Goal: Task Accomplishment & Management: Manage account settings

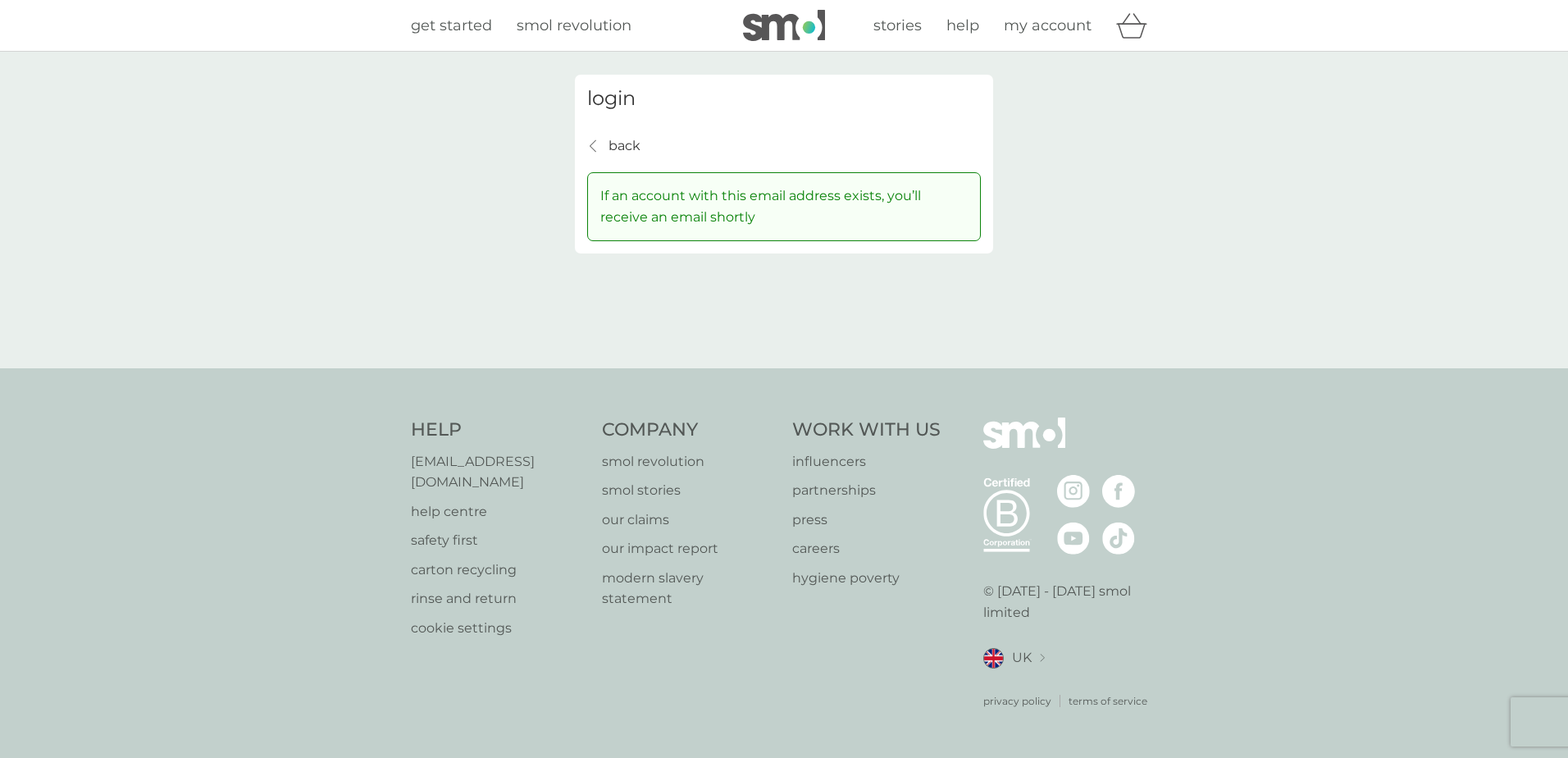
click at [583, 136] on div "login back back If an account with this email address exists, you’ll receive an…" at bounding box center [784, 164] width 418 height 179
click at [591, 141] on icon "back" at bounding box center [593, 146] width 7 height 13
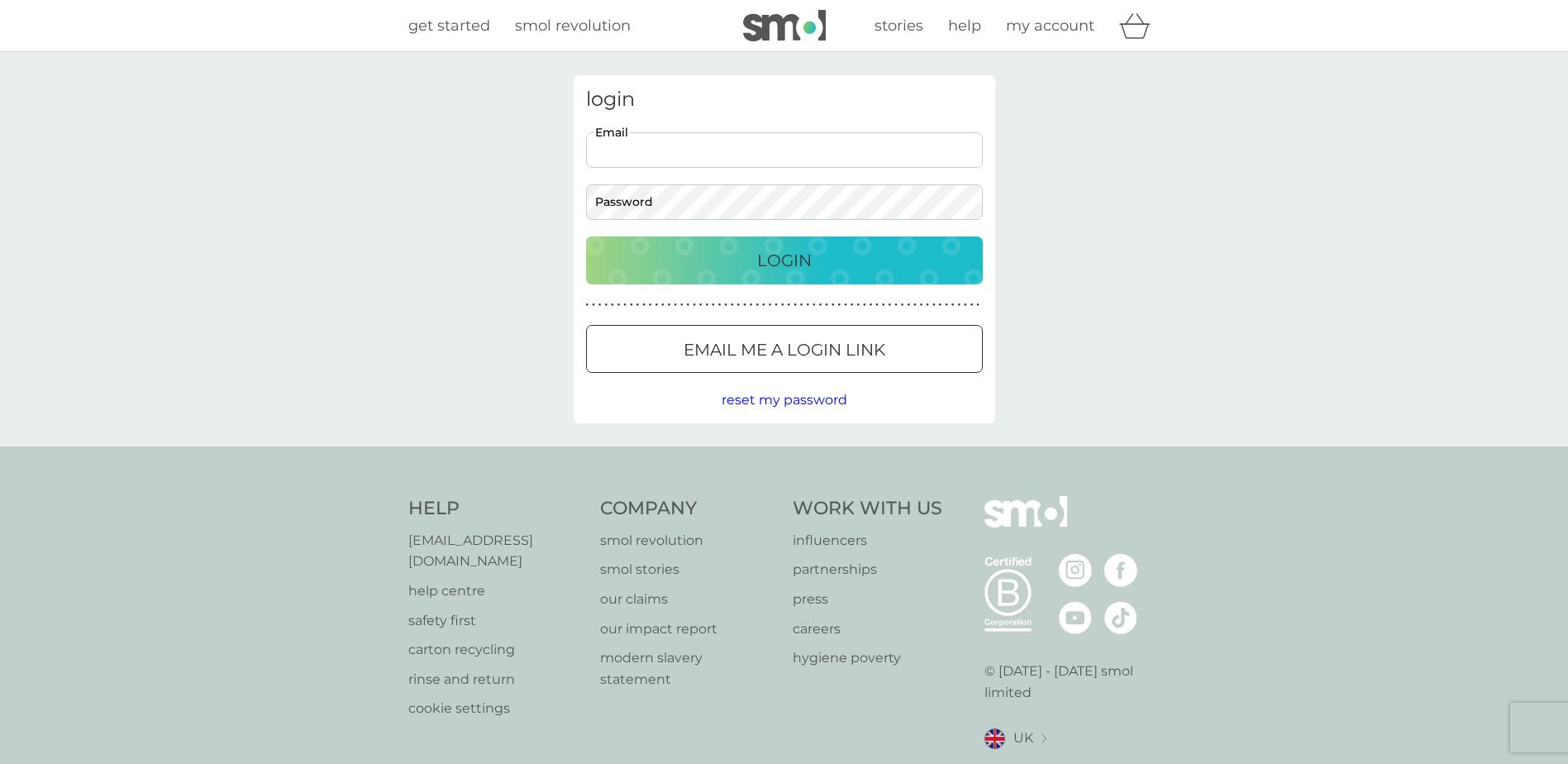
click at [692, 162] on input "Email" at bounding box center [784, 150] width 397 height 36
type input "office@offingtonpark.org.uk"
click at [824, 267] on div "Login" at bounding box center [784, 260] width 364 height 27
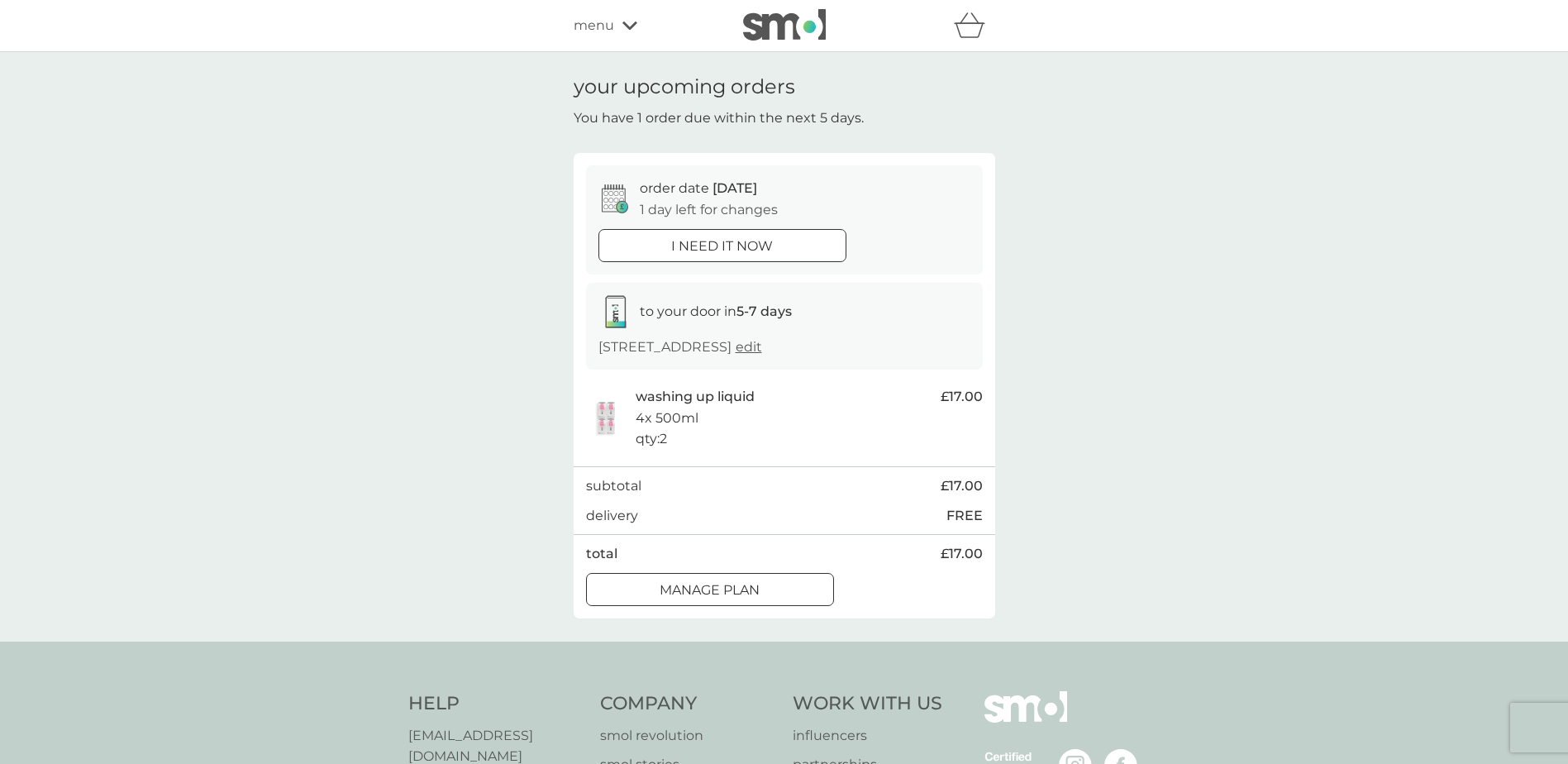
click at [630, 27] on icon at bounding box center [630, 26] width 15 height 8
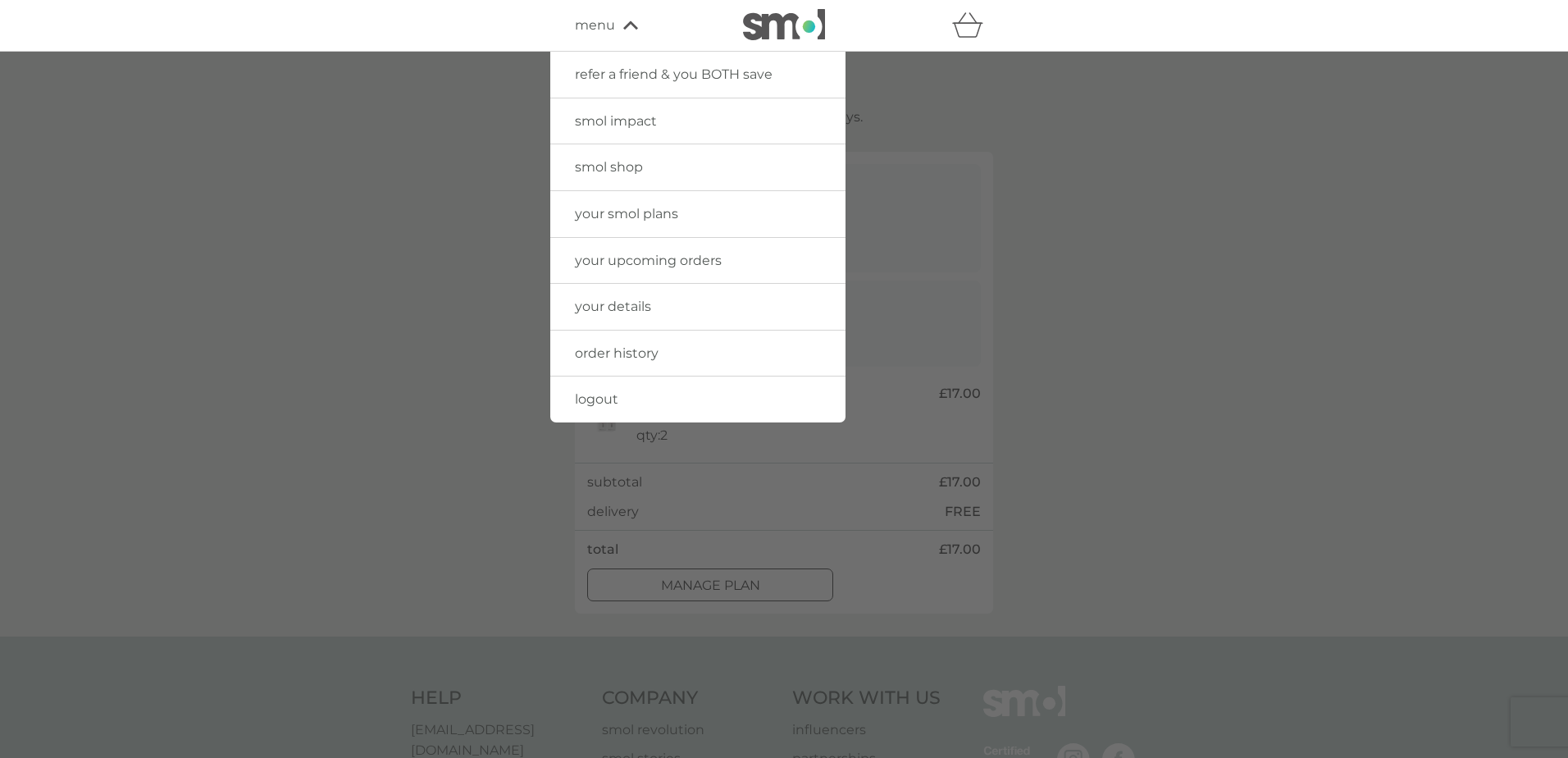
click at [662, 261] on span "your upcoming orders" at bounding box center [648, 260] width 147 height 16
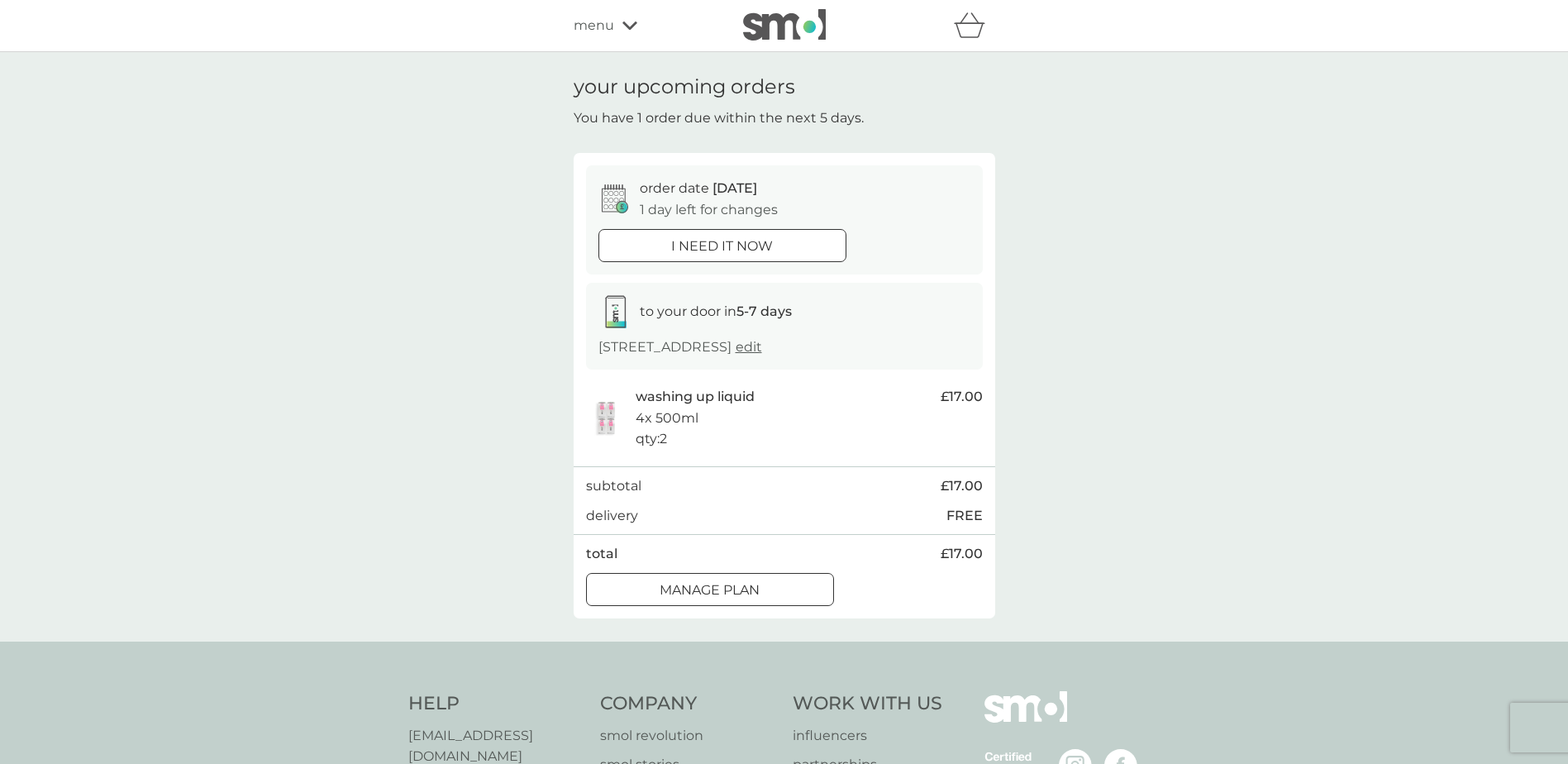
click at [736, 355] on span "edit" at bounding box center [749, 346] width 27 height 16
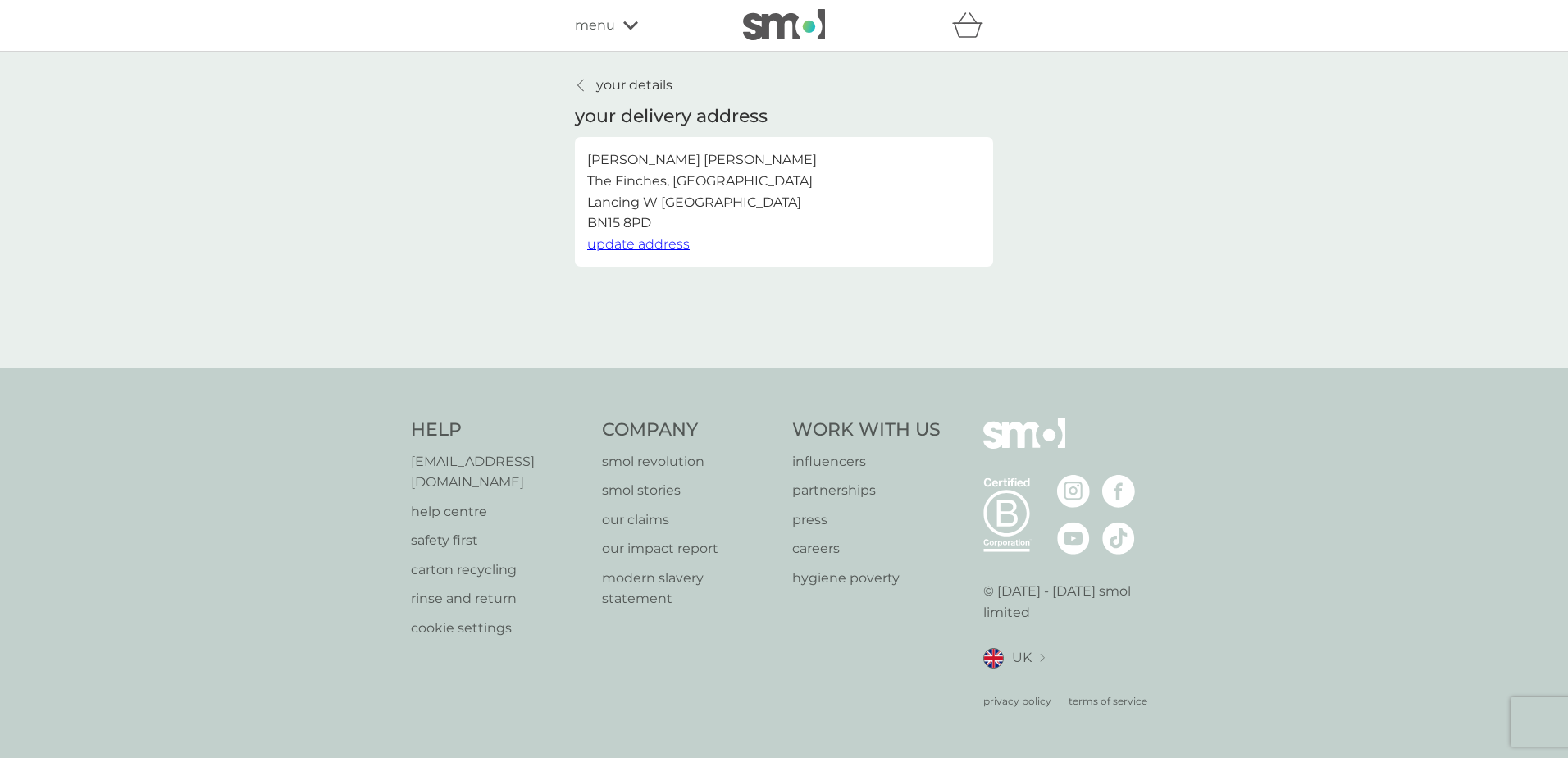
click at [656, 245] on span "update address" at bounding box center [639, 243] width 103 height 16
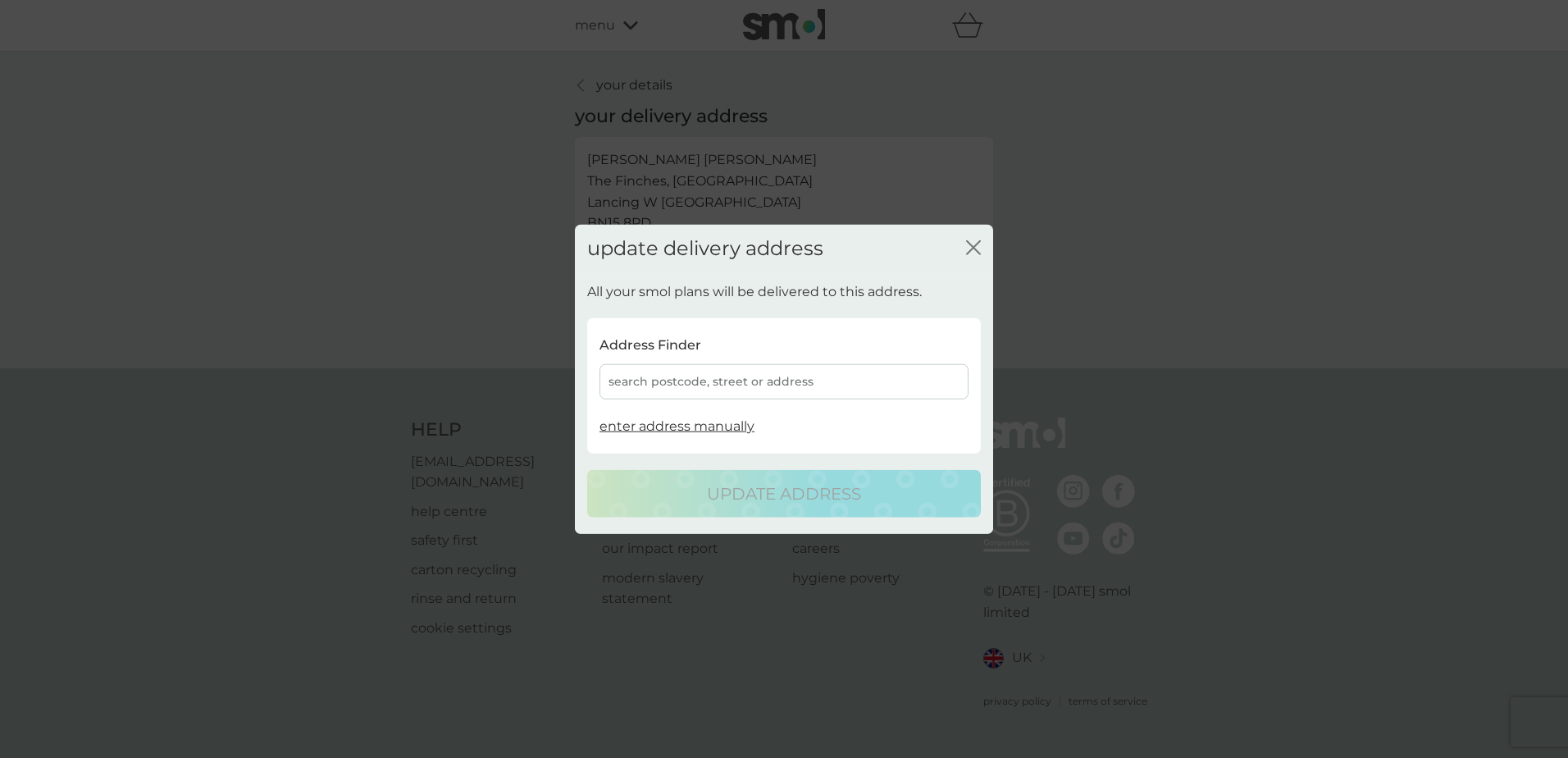
click at [679, 386] on div "search postcode, street or address" at bounding box center [784, 381] width 369 height 35
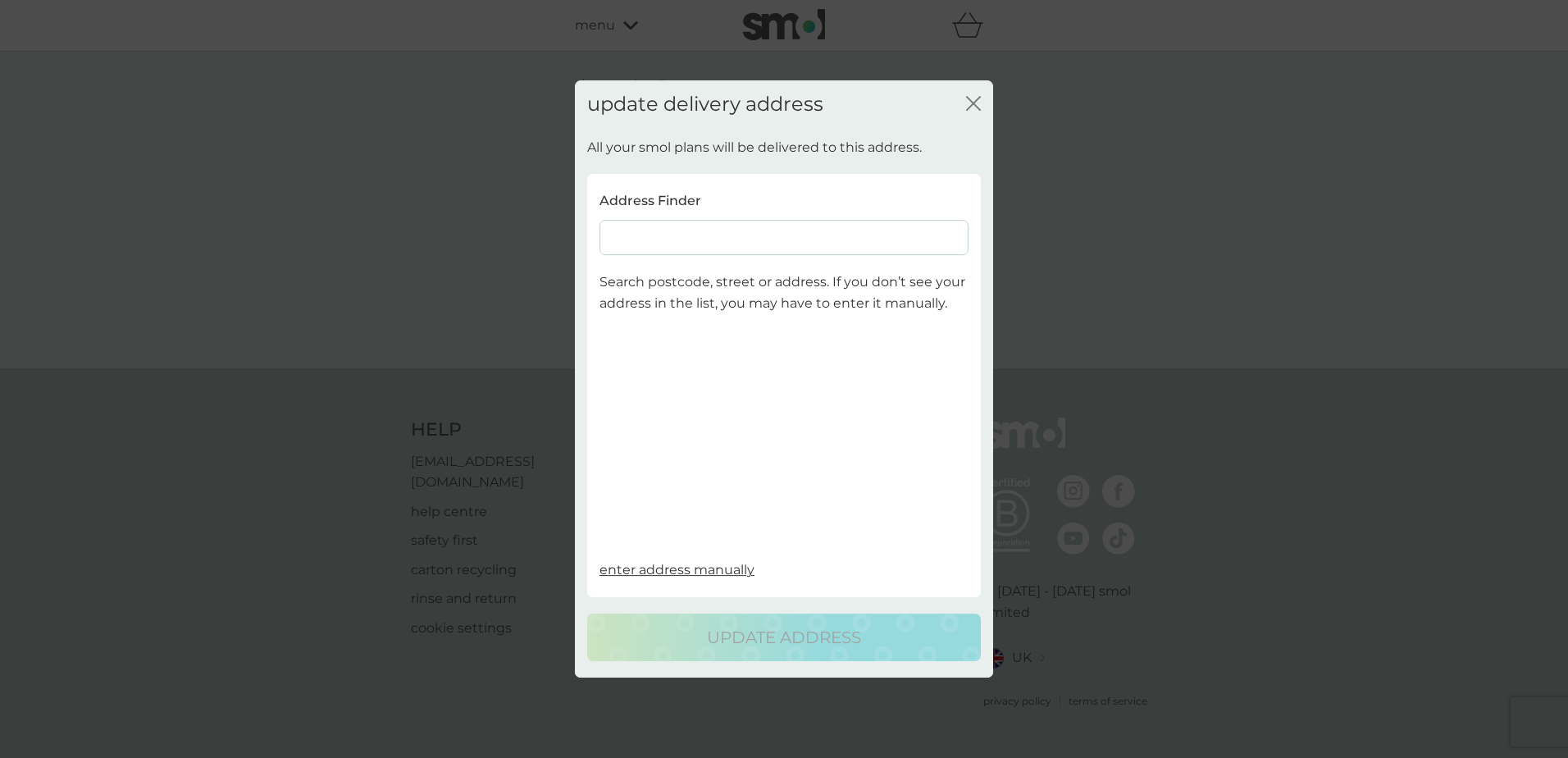
click at [653, 248] on input at bounding box center [784, 237] width 369 height 35
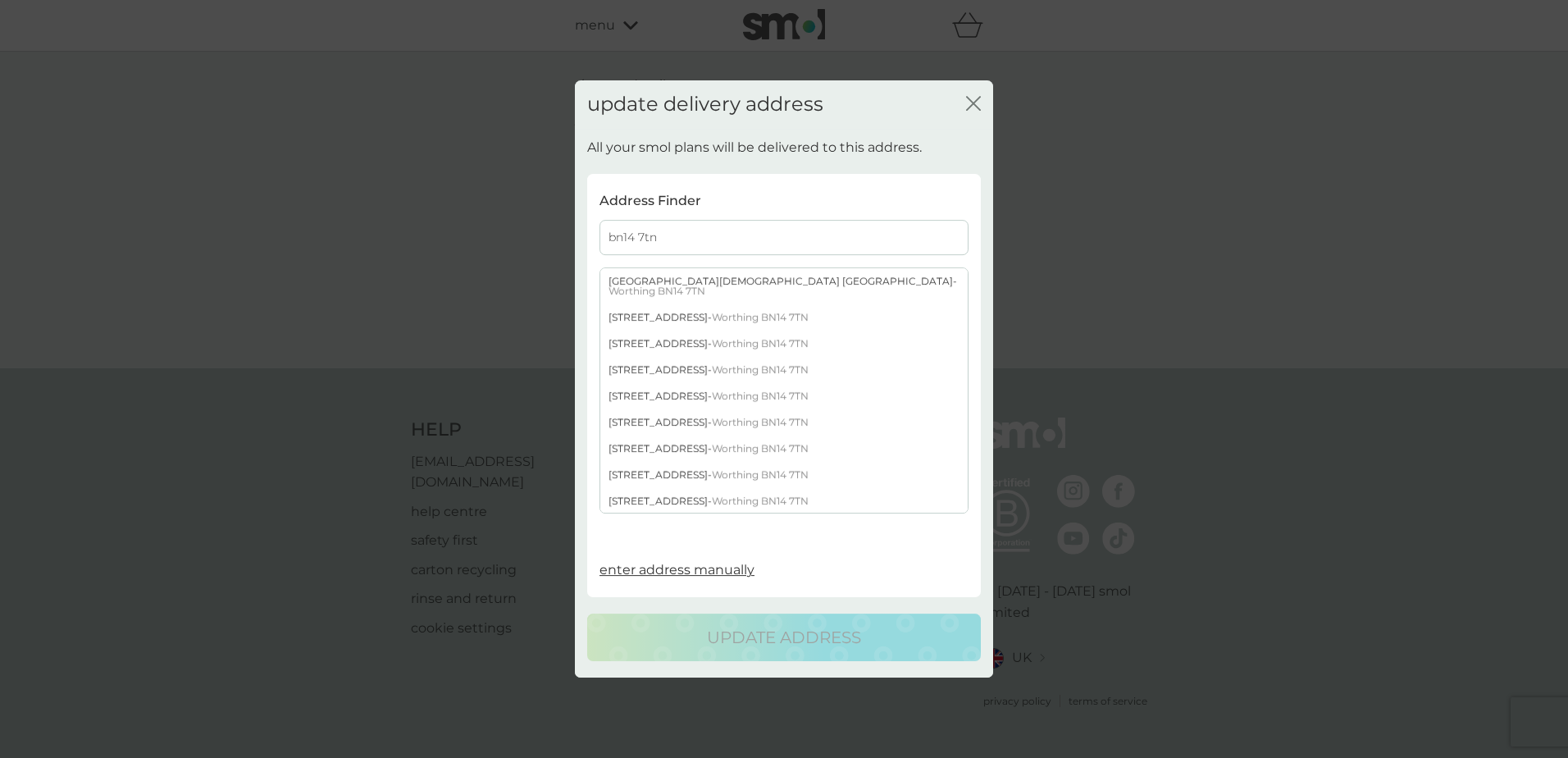
type input "bn14 7tn"
click at [772, 284] on div "Offington Park Methodist Church South Farm Road - Worthing BN14 7TN" at bounding box center [784, 286] width 367 height 36
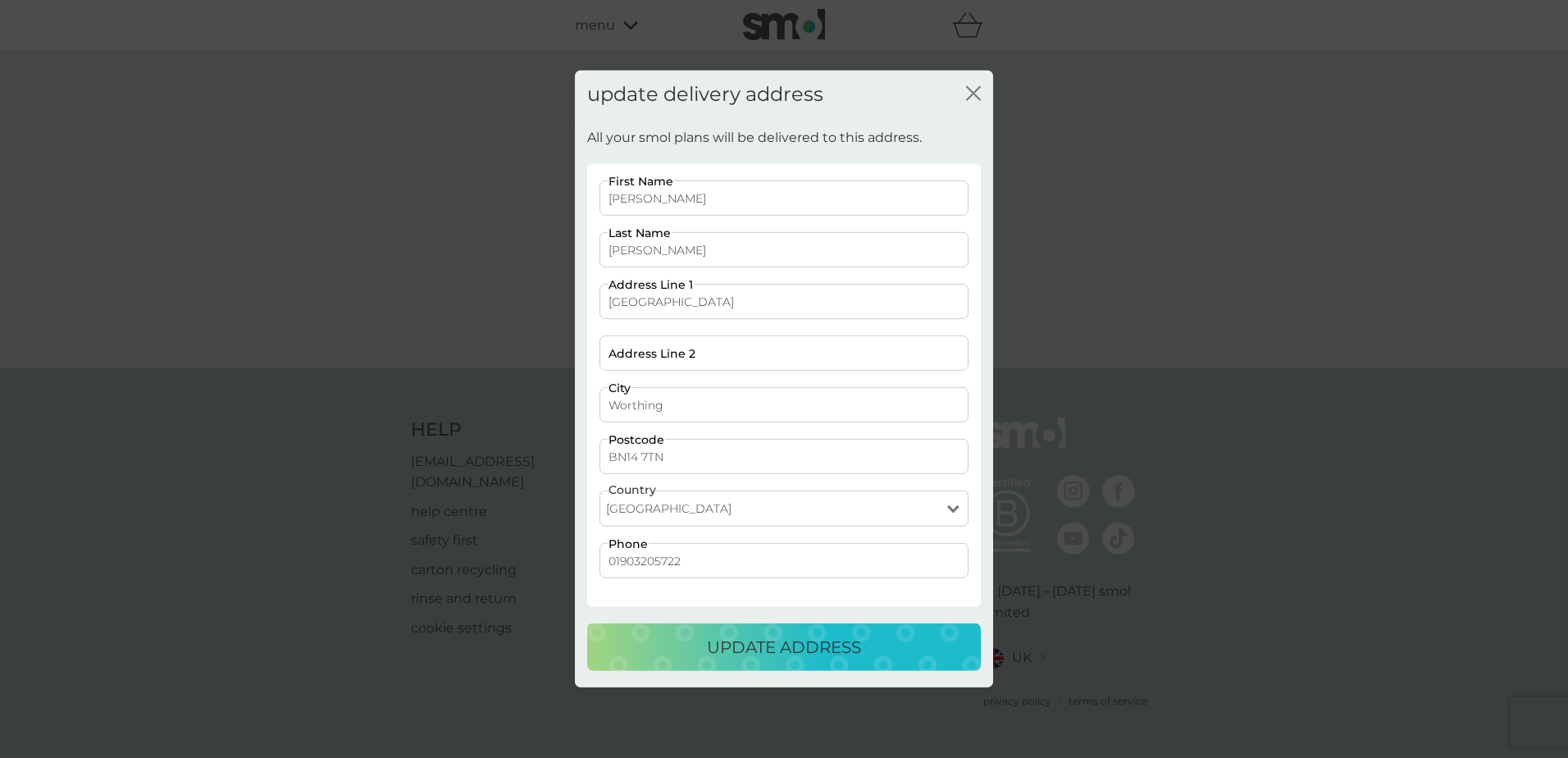
drag, startPoint x: 713, startPoint y: 248, endPoint x: 611, endPoint y: 240, distance: 102.3
click at [611, 240] on input "Couchman" at bounding box center [784, 249] width 369 height 35
type input "l"
type input "Johnstone"
click at [707, 191] on input "Pam" at bounding box center [784, 198] width 369 height 35
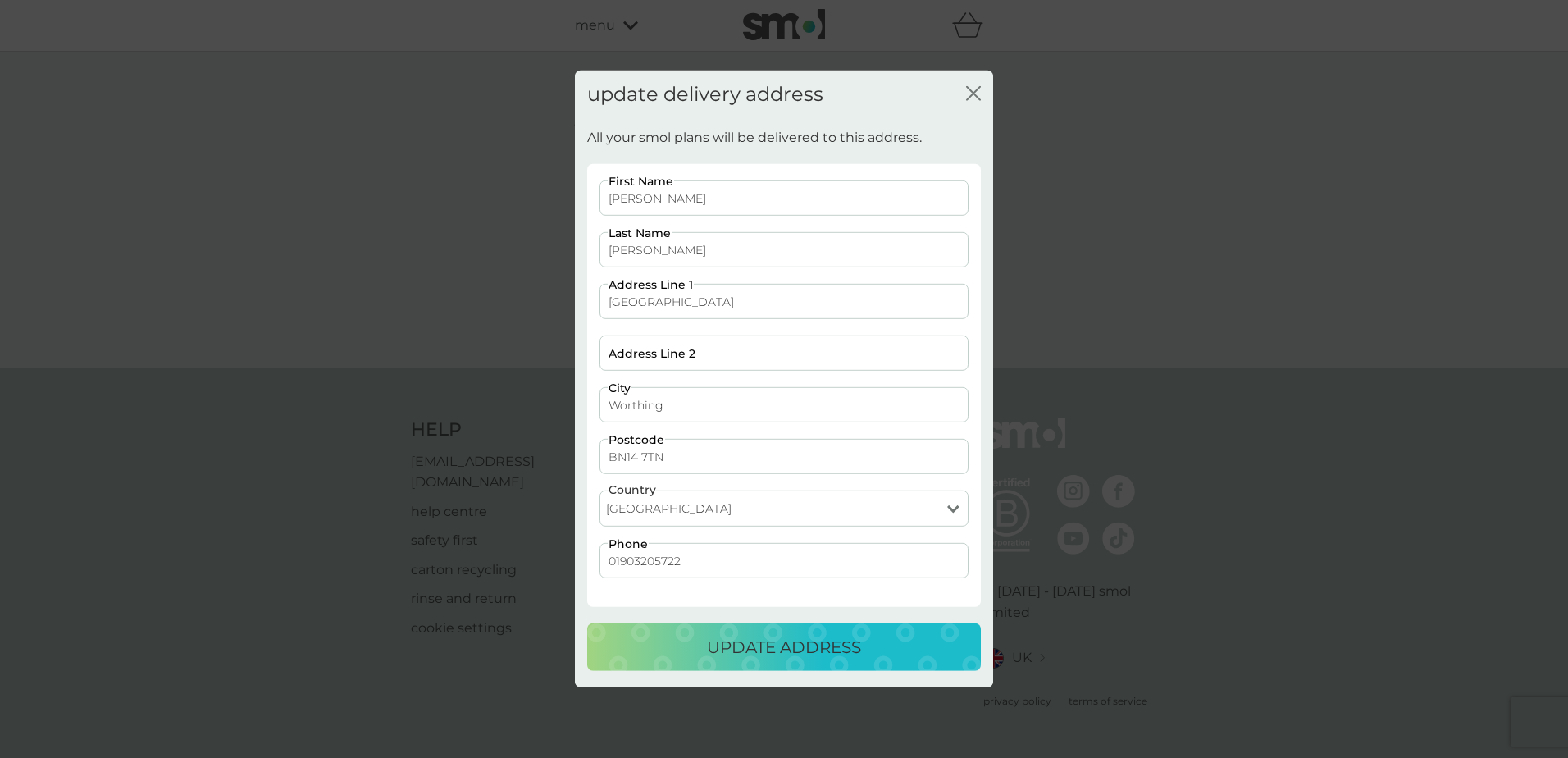
drag, startPoint x: 697, startPoint y: 198, endPoint x: 606, endPoint y: 197, distance: 91.0
click at [606, 197] on input "Pam" at bounding box center [784, 198] width 369 height 35
type input "Laura"
type input "South Farm Road"
drag, startPoint x: 735, startPoint y: 307, endPoint x: 588, endPoint y: 305, distance: 147.0
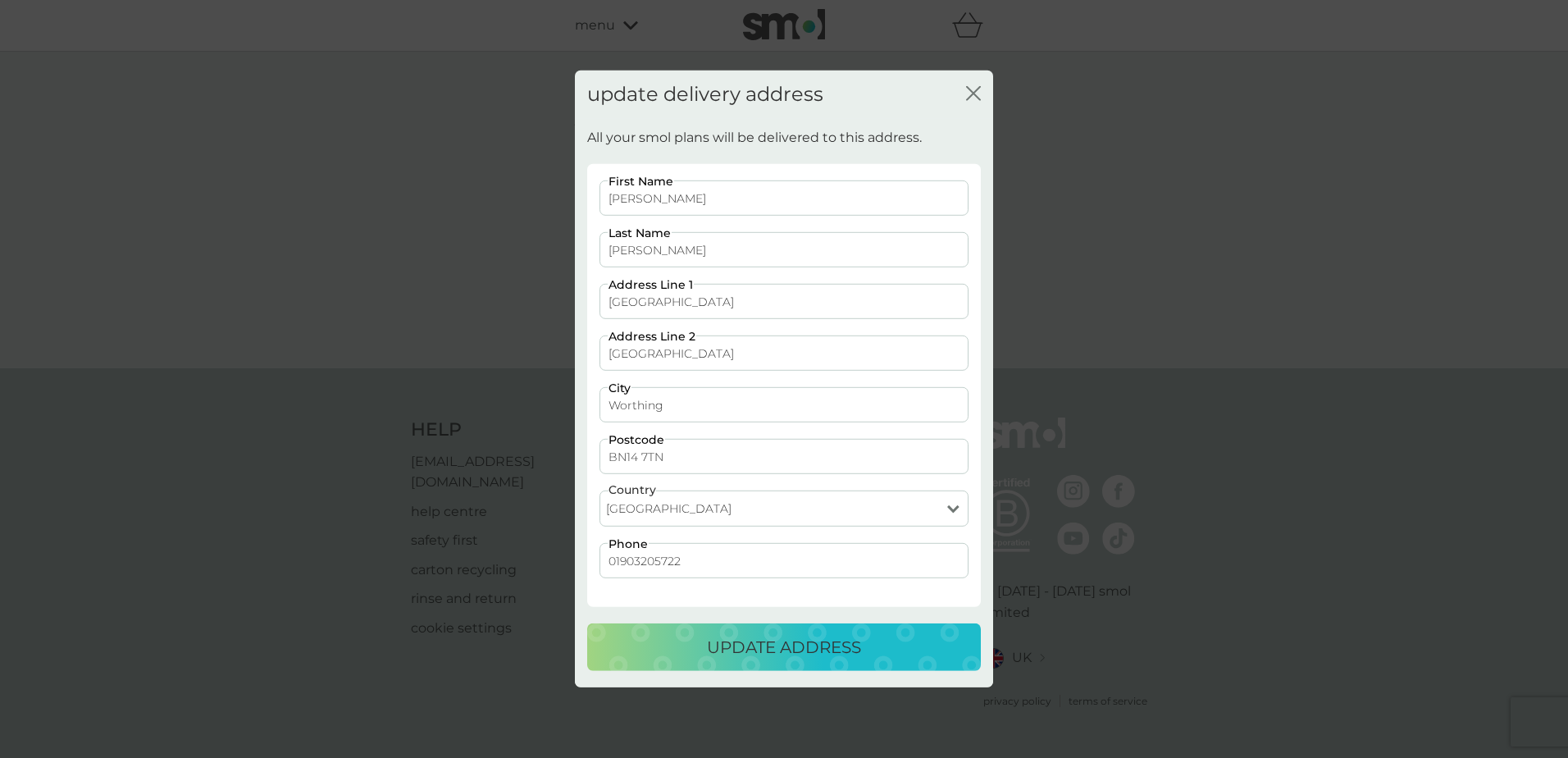
click at [588, 305] on div "Laura First Name Johnstone Last Name South Farm Road Address Line 1 South Farm …" at bounding box center [784, 386] width 394 height 443
type input "Offington Park Methodist Church"
click at [726, 647] on p "update address" at bounding box center [784, 647] width 154 height 26
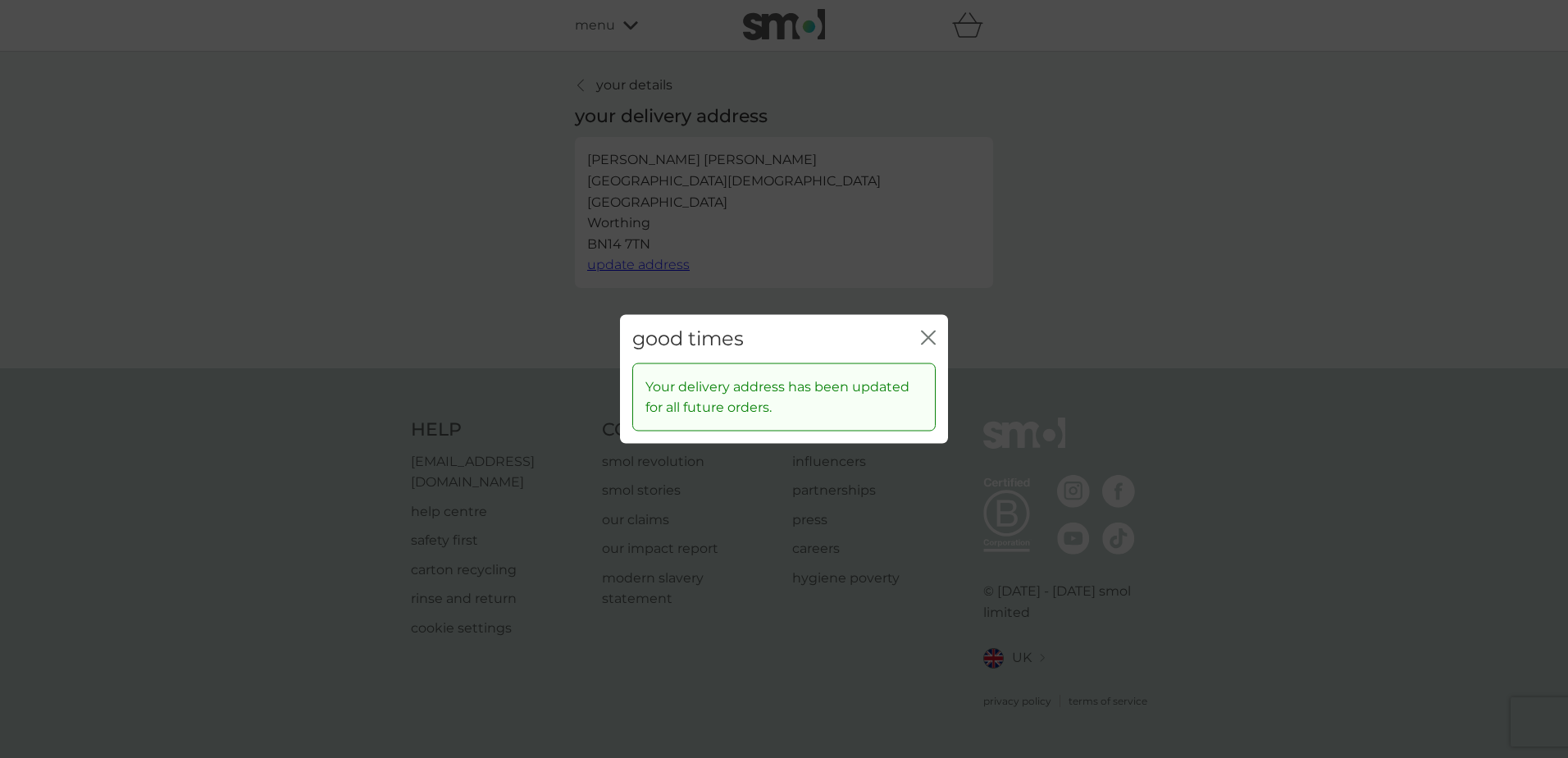
click at [925, 337] on icon "close" at bounding box center [929, 338] width 15 height 15
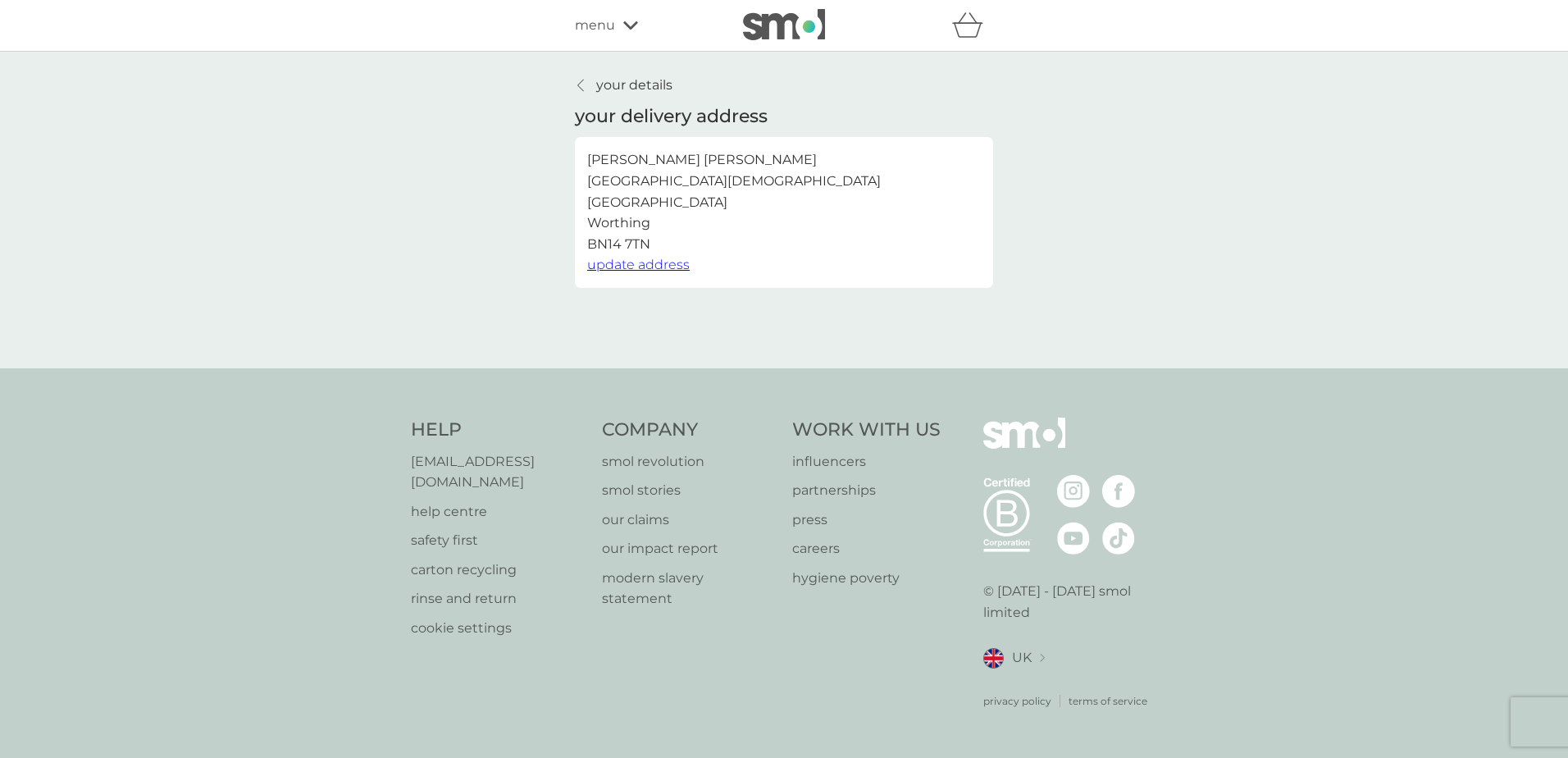
click at [634, 21] on icon at bounding box center [630, 25] width 15 height 10
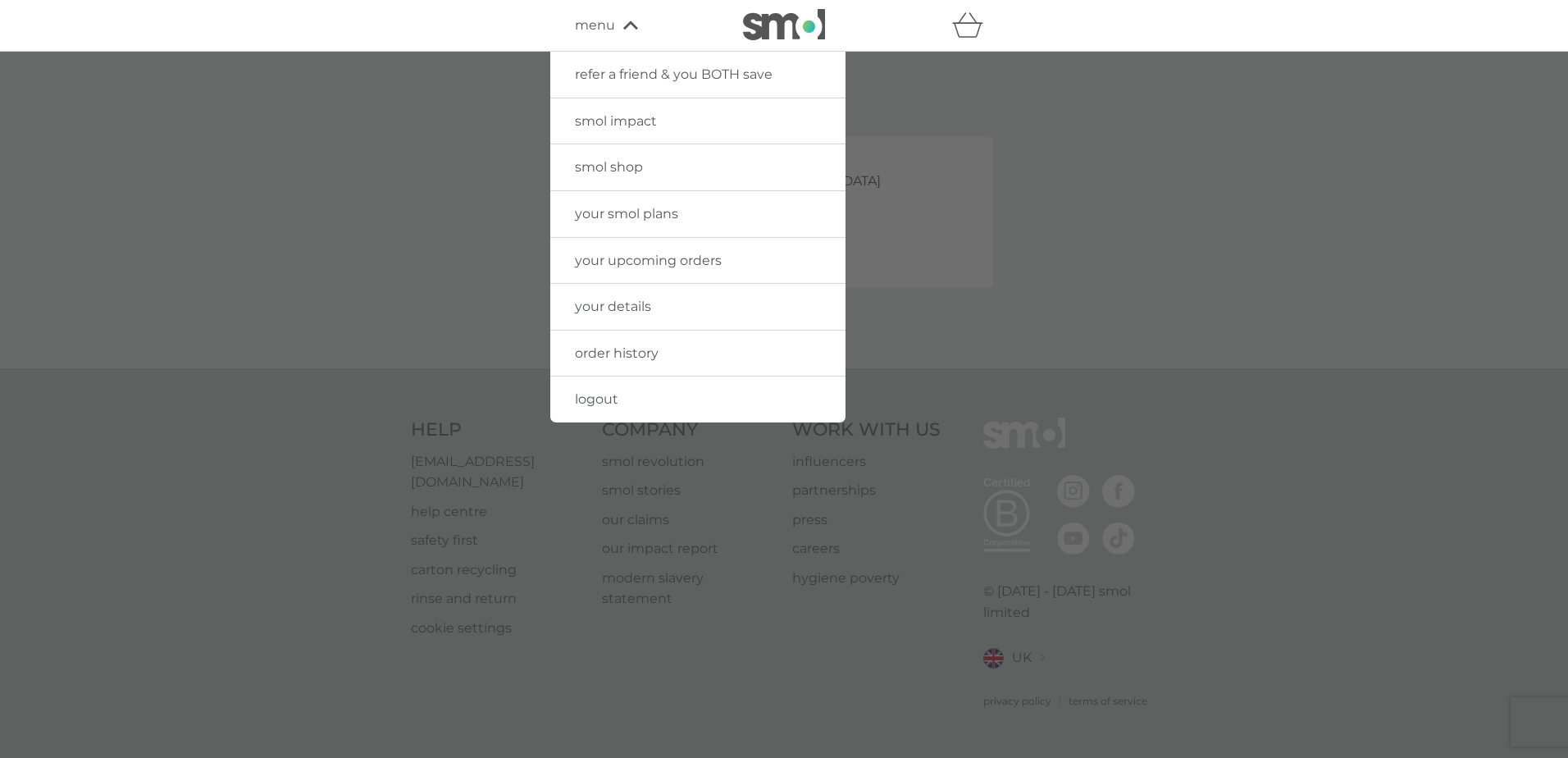
click at [465, 251] on div at bounding box center [784, 431] width 1568 height 758
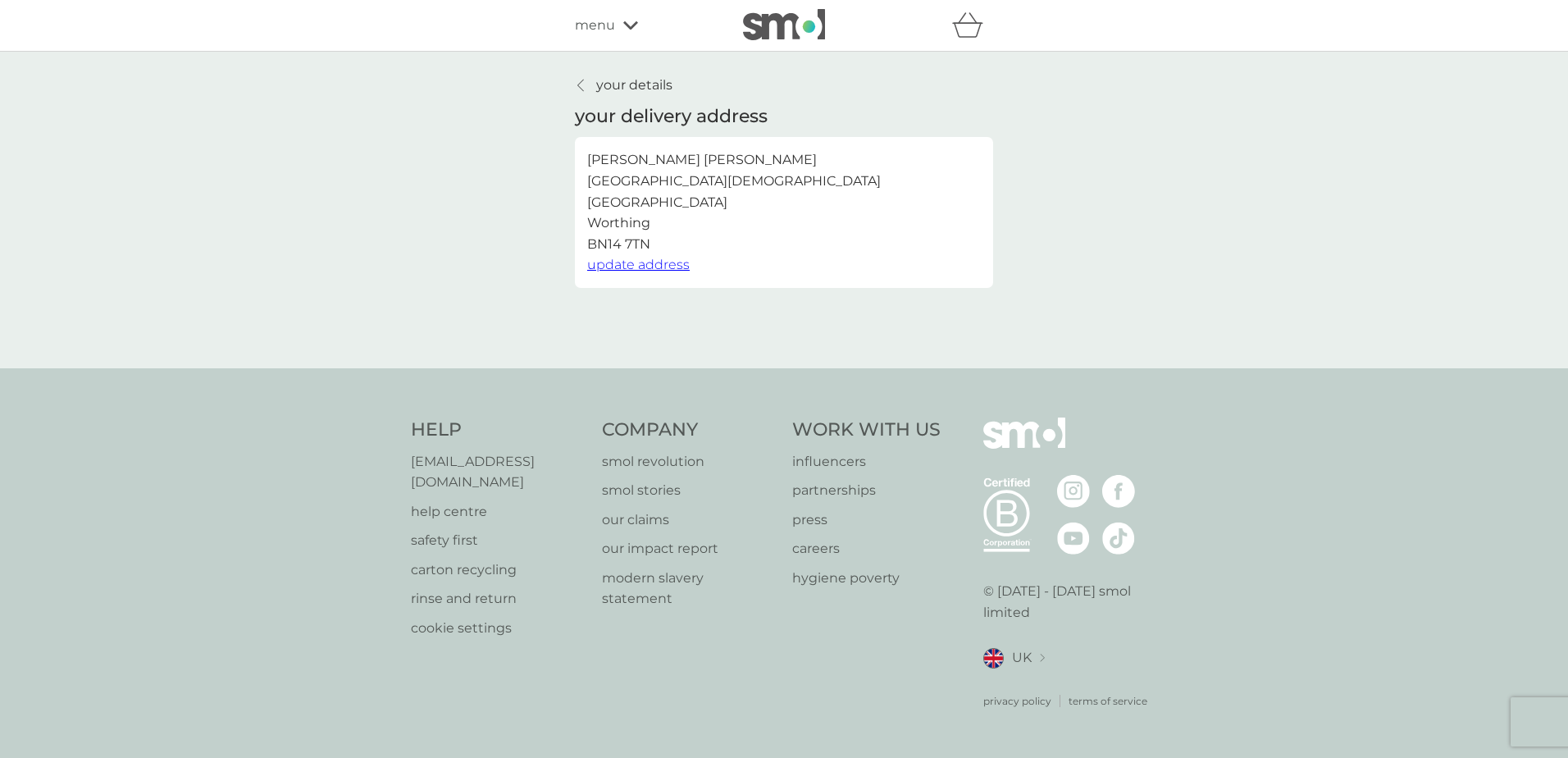
click at [630, 25] on icon at bounding box center [630, 25] width 15 height 10
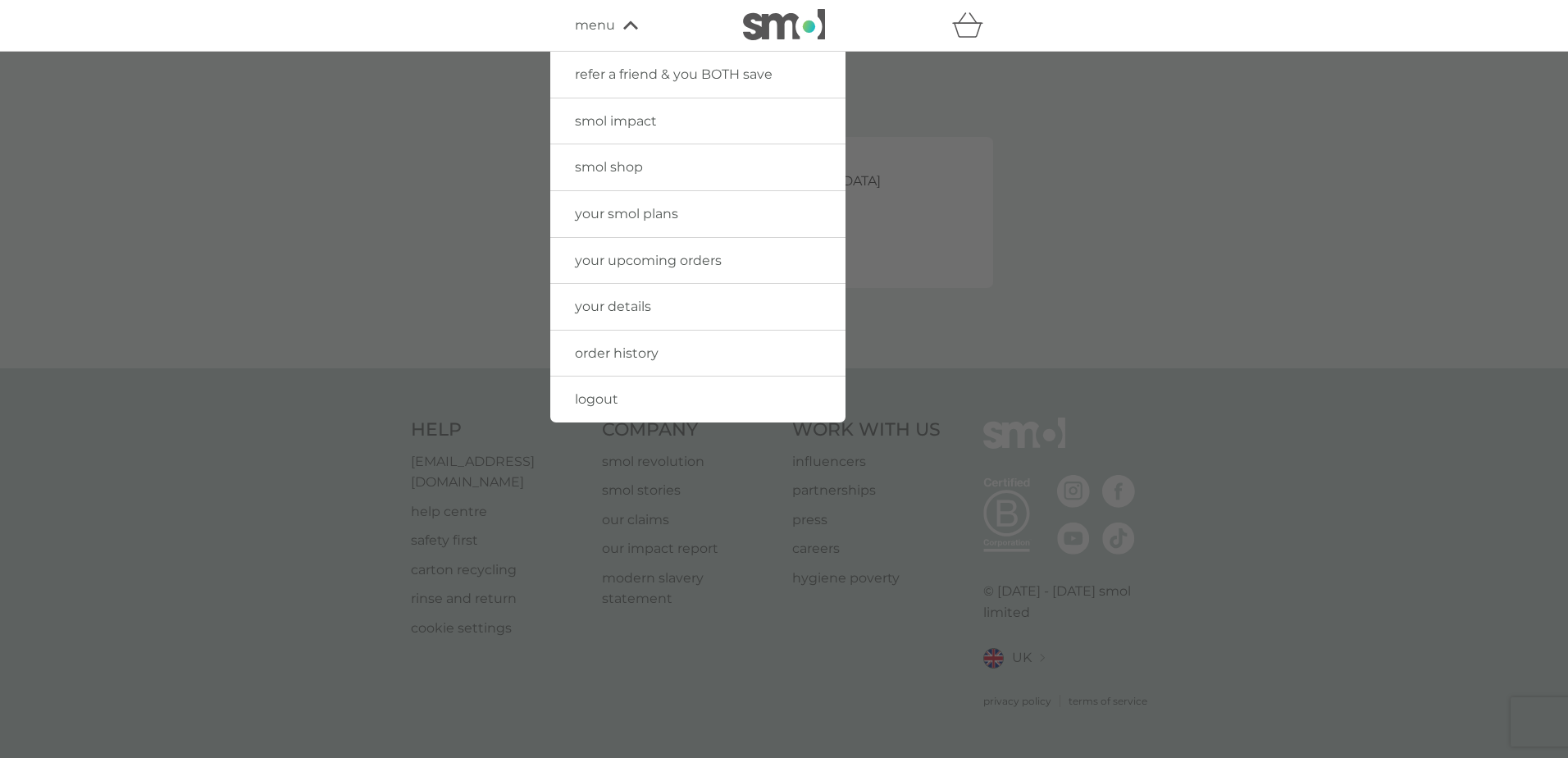
click at [602, 400] on span "logout" at bounding box center [597, 399] width 44 height 16
